Goal: Information Seeking & Learning: Learn about a topic

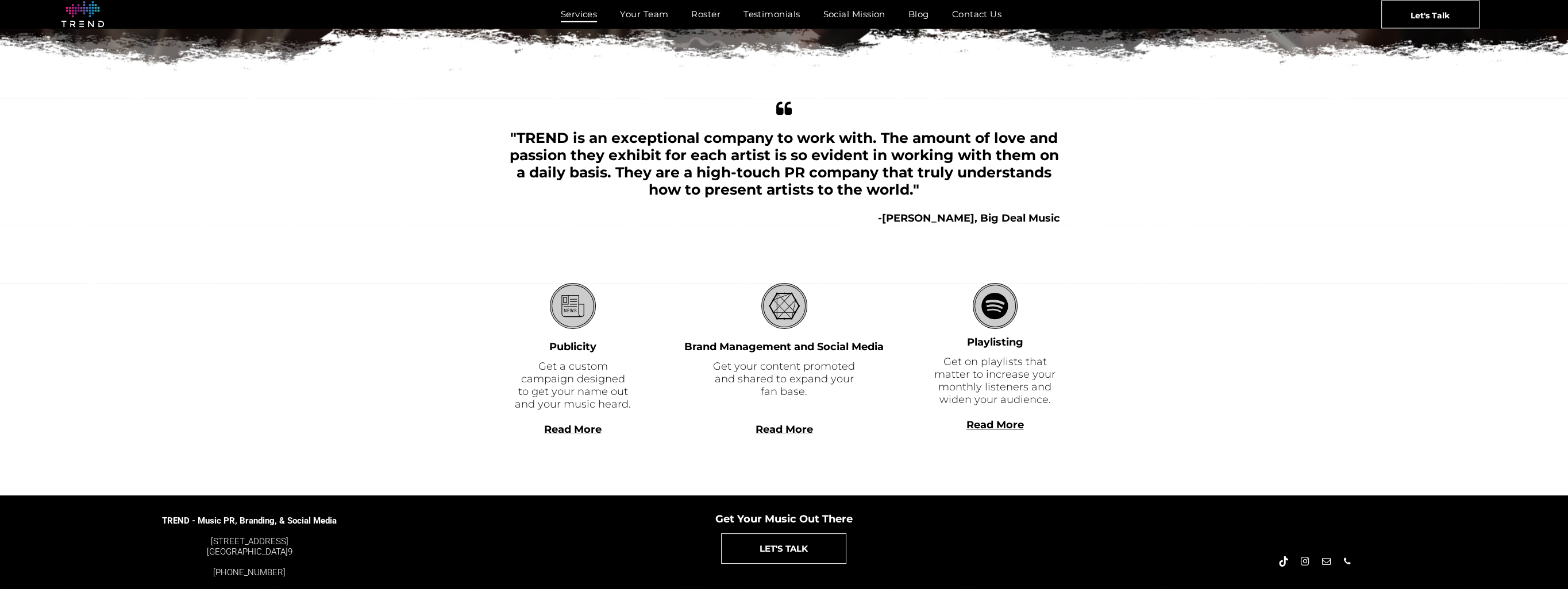
scroll to position [235, 0]
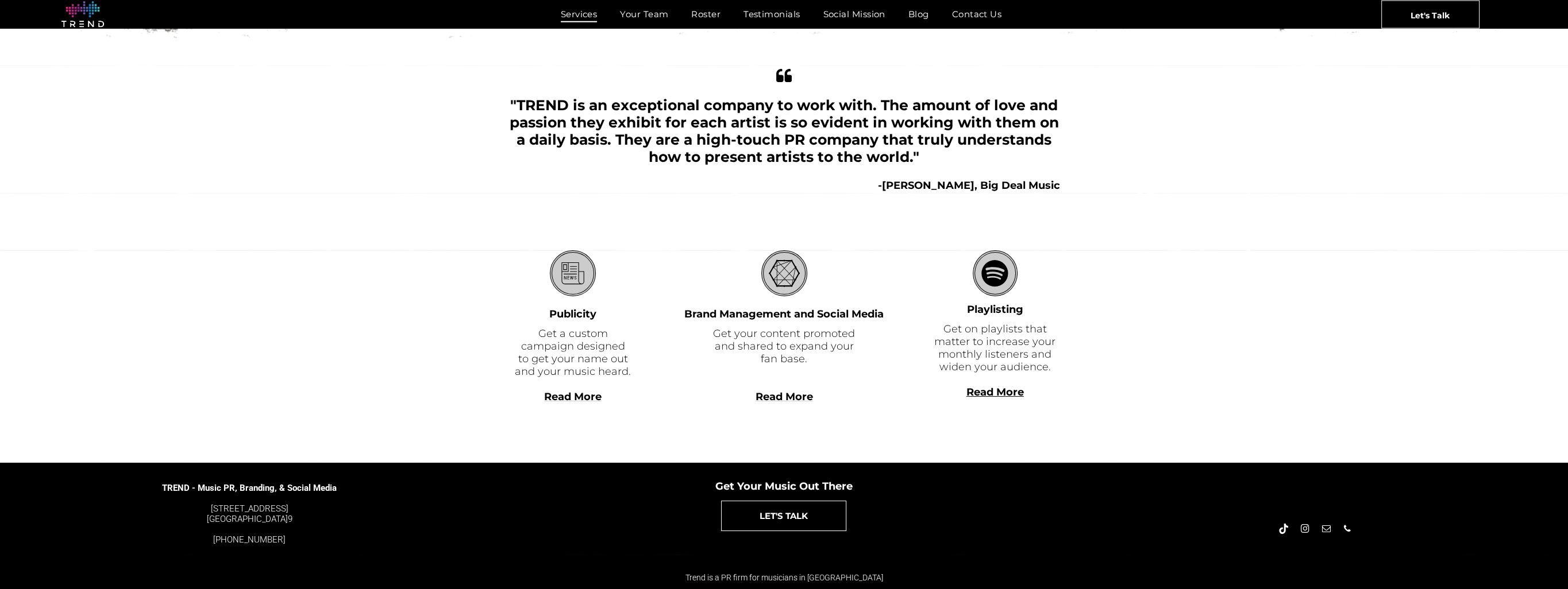
click at [573, 392] on span "Read More" at bounding box center [573, 397] width 58 height 13
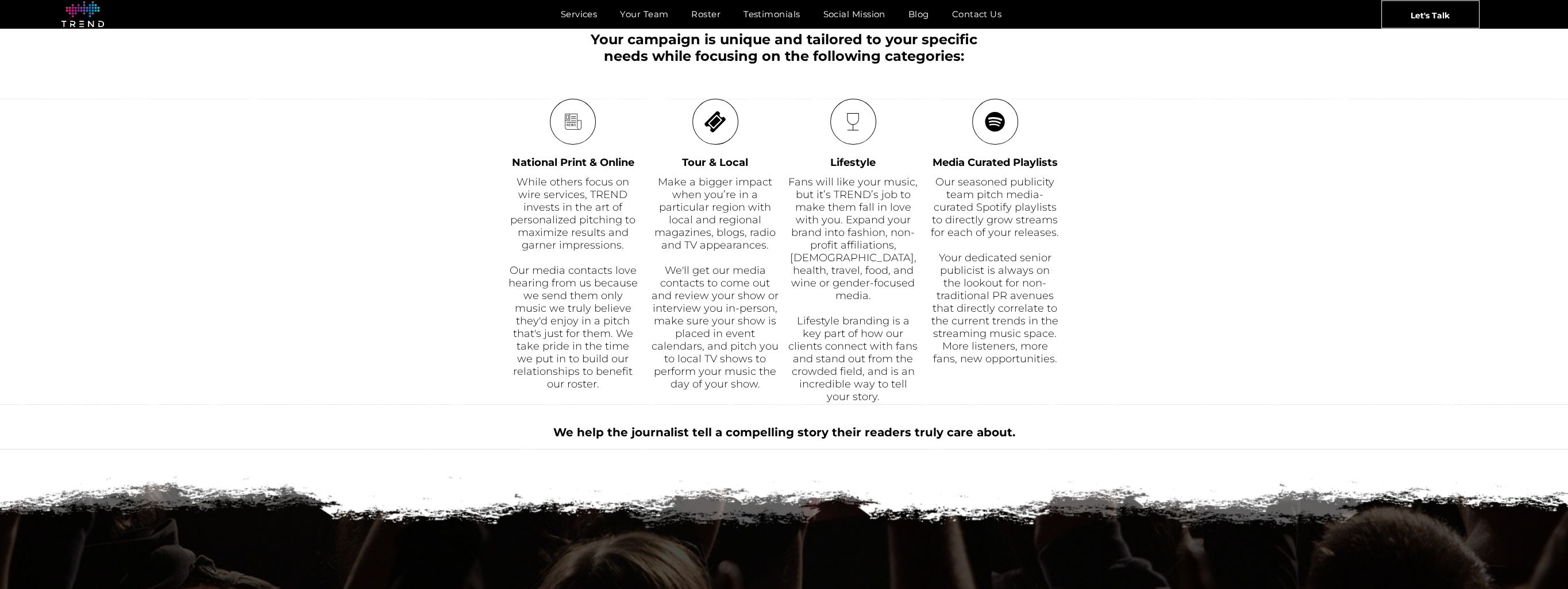
scroll to position [575, 0]
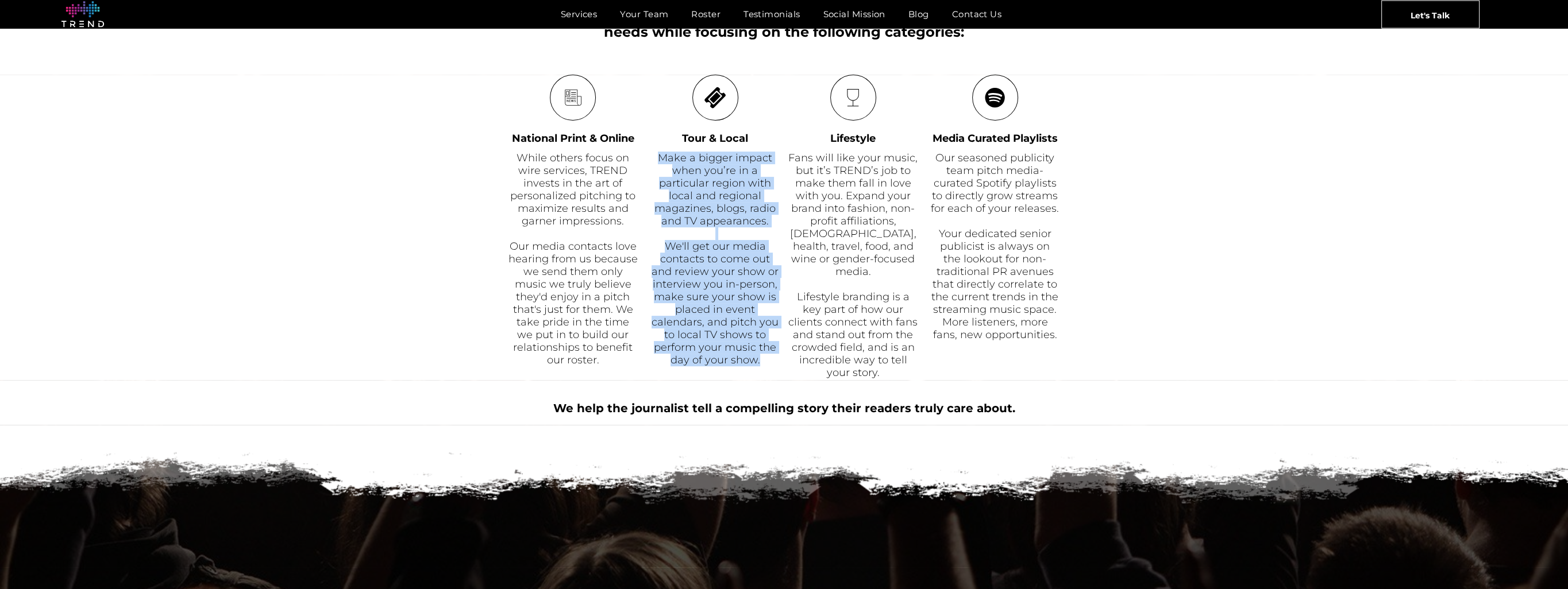
drag, startPoint x: 758, startPoint y: 367, endPoint x: 660, endPoint y: 150, distance: 238.1
click at [660, 150] on div "Make a bigger impact when you’re in a particular region with local and regional…" at bounding box center [715, 259] width 130 height 217
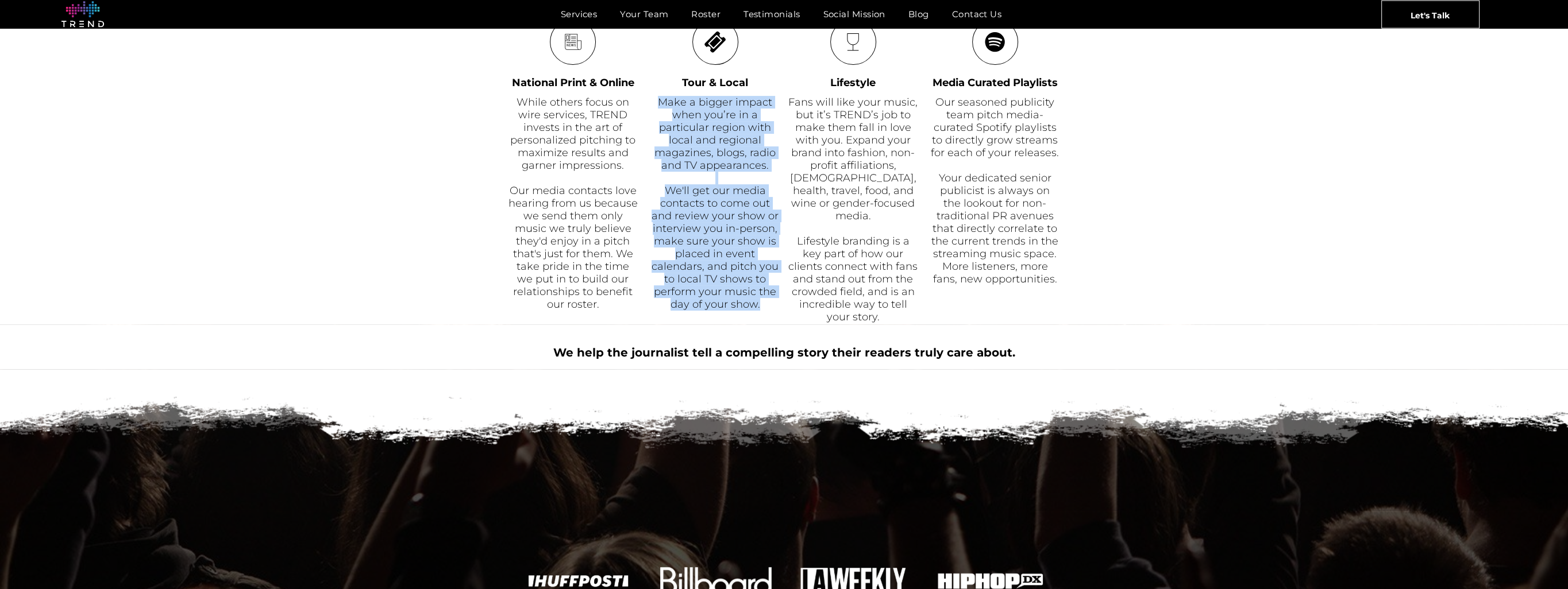
scroll to position [518, 0]
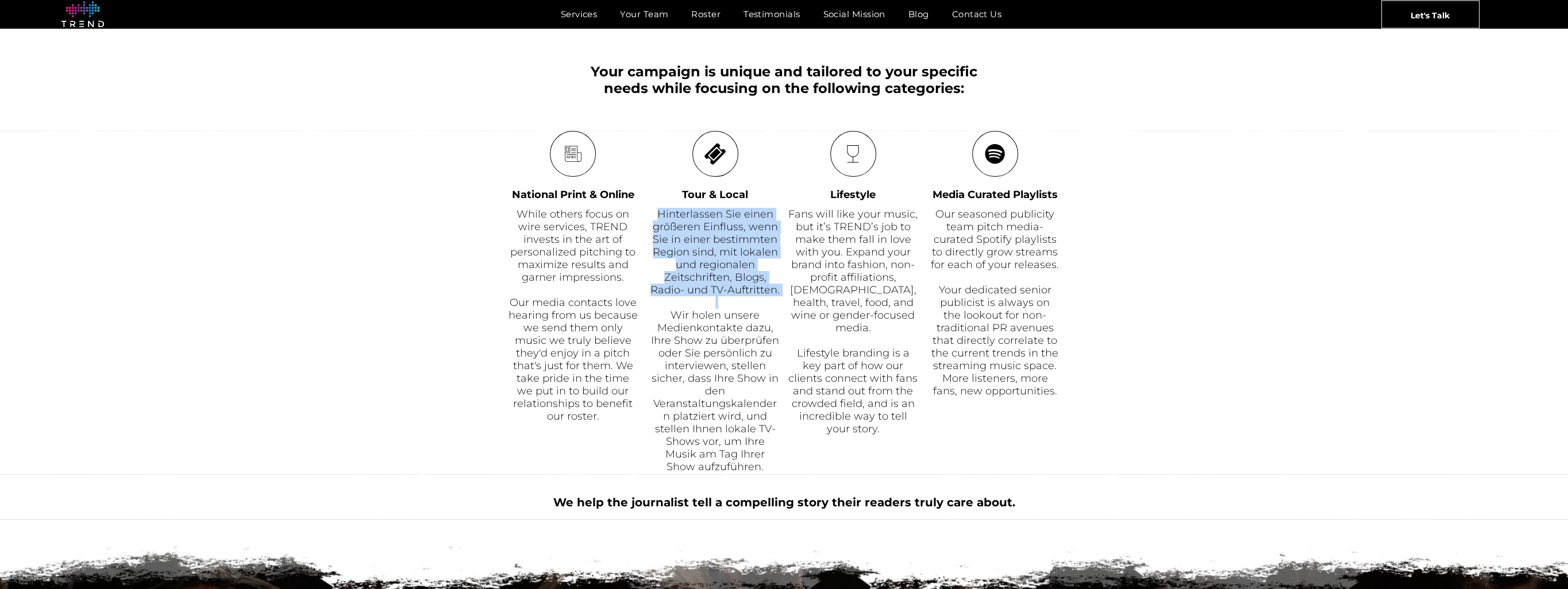
click at [707, 219] on span "Hinterlassen Sie einen größeren Einfluss, wenn Sie in einer bestimmten Region s…" at bounding box center [715, 252] width 129 height 89
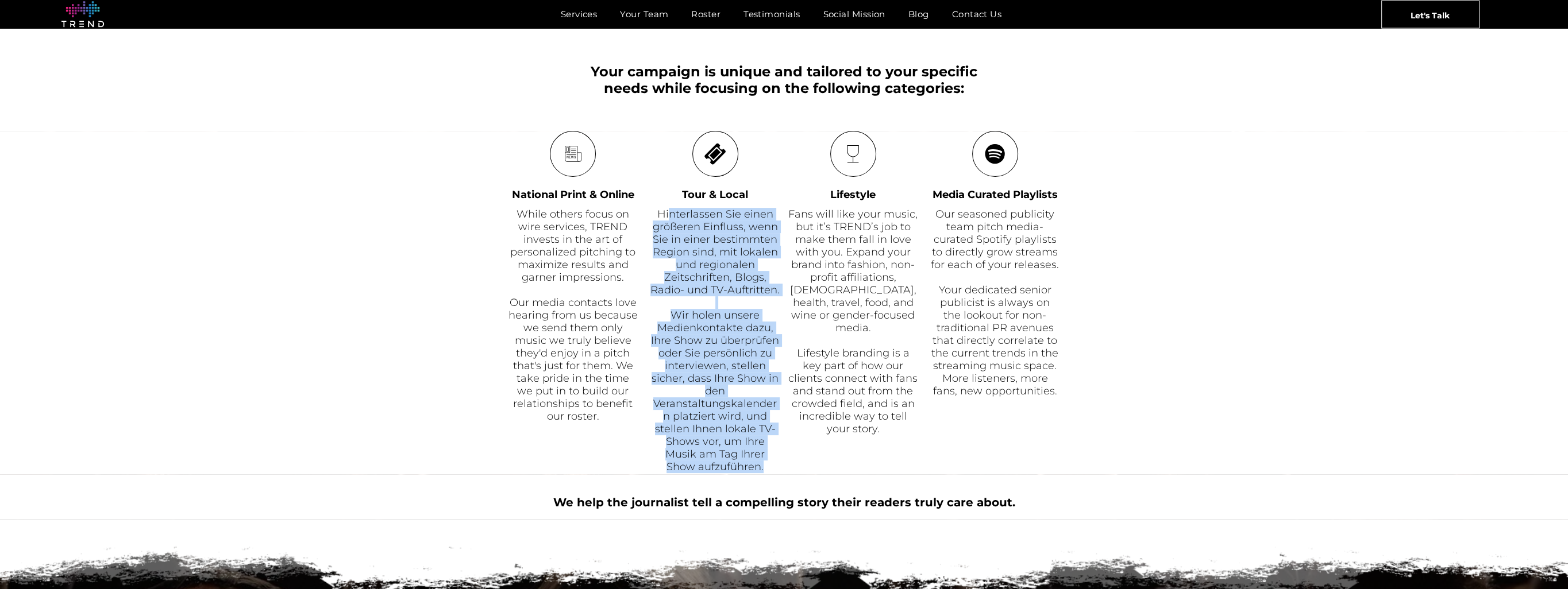
drag, startPoint x: 668, startPoint y: 206, endPoint x: 760, endPoint y: 471, distance: 280.5
click at [760, 471] on div "Hinterlassen Sie einen größeren Einfluss, wenn Sie in einer bestimmten Region s…" at bounding box center [715, 340] width 130 height 268
